Goal: Task Accomplishment & Management: Use online tool/utility

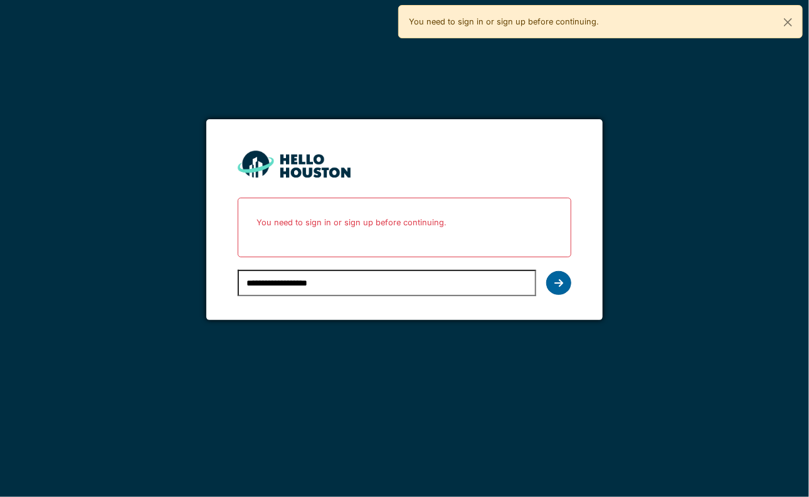
click at [554, 283] on icon at bounding box center [558, 283] width 9 height 10
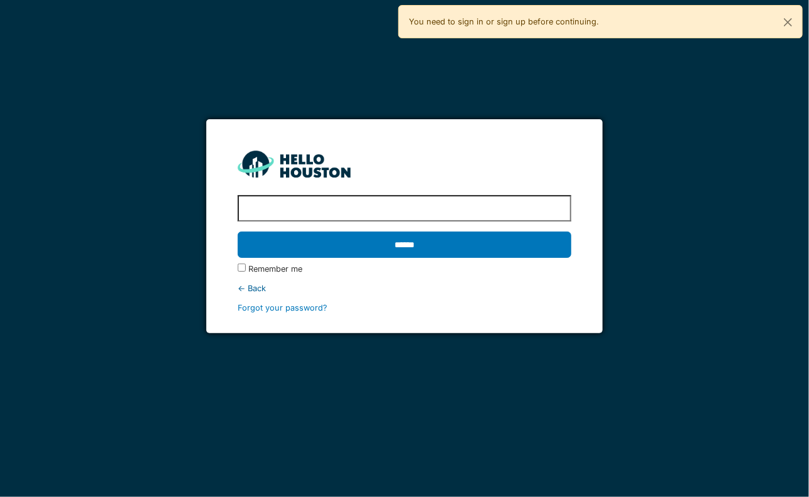
click at [430, 263] on div "Remember me" at bounding box center [405, 269] width 334 height 12
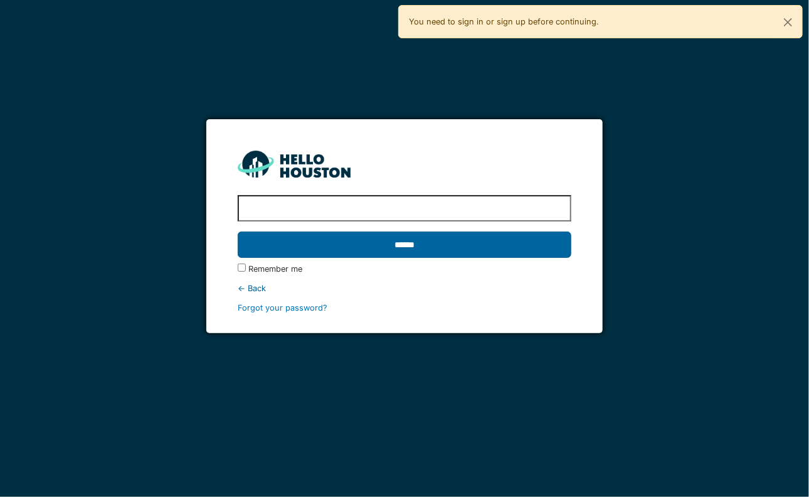
click at [419, 248] on input "******" at bounding box center [405, 244] width 334 height 26
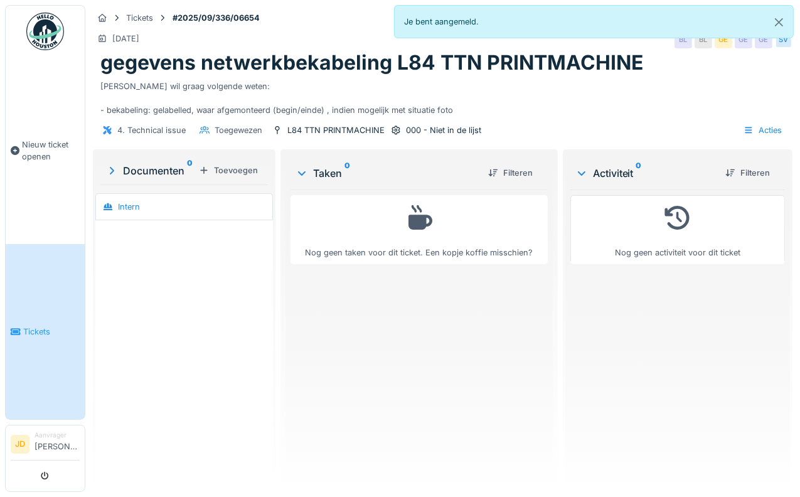
scroll to position [9, 0]
click at [132, 169] on div "Documenten 0 Toevoegen" at bounding box center [183, 170] width 167 height 27
click at [130, 164] on div "Documenten 0" at bounding box center [149, 170] width 88 height 15
